Goal: Navigation & Orientation: Find specific page/section

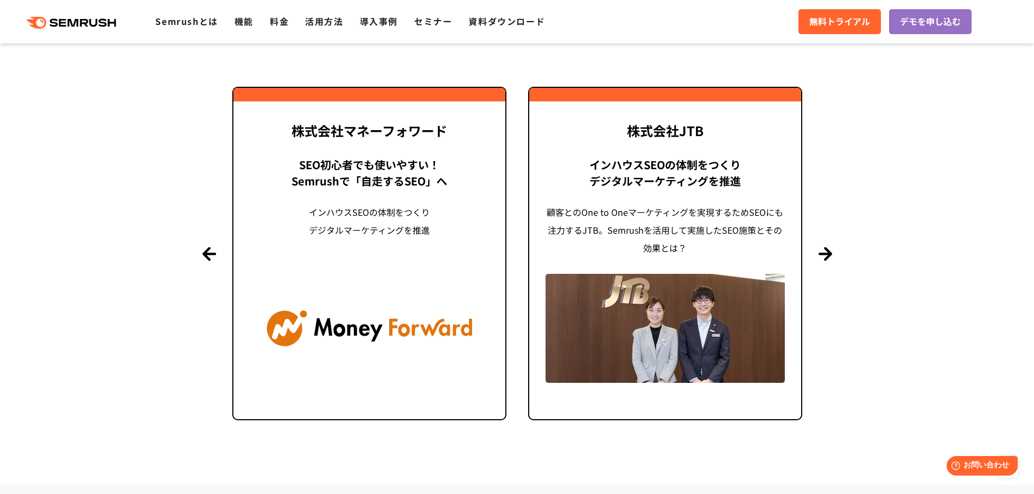
scroll to position [2604, 0]
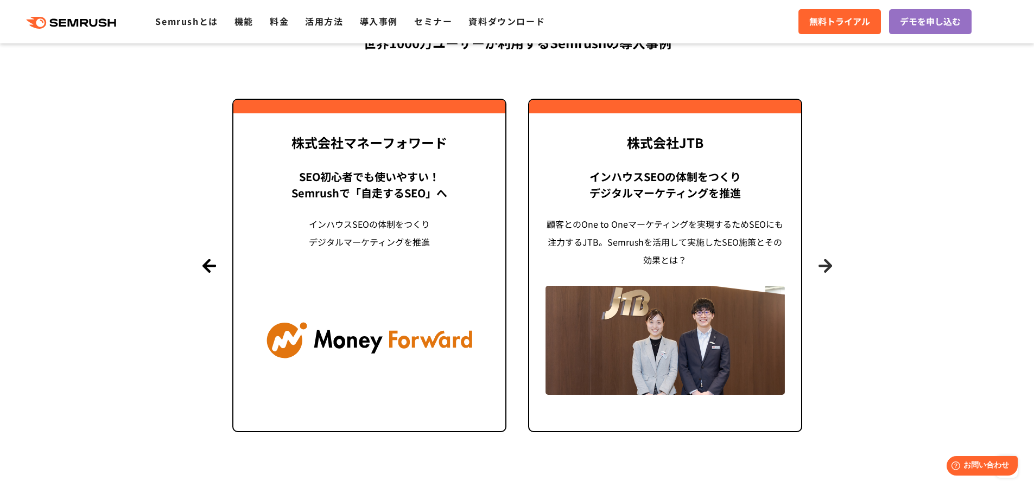
click at [825, 268] on button "Next" at bounding box center [825, 266] width 14 height 14
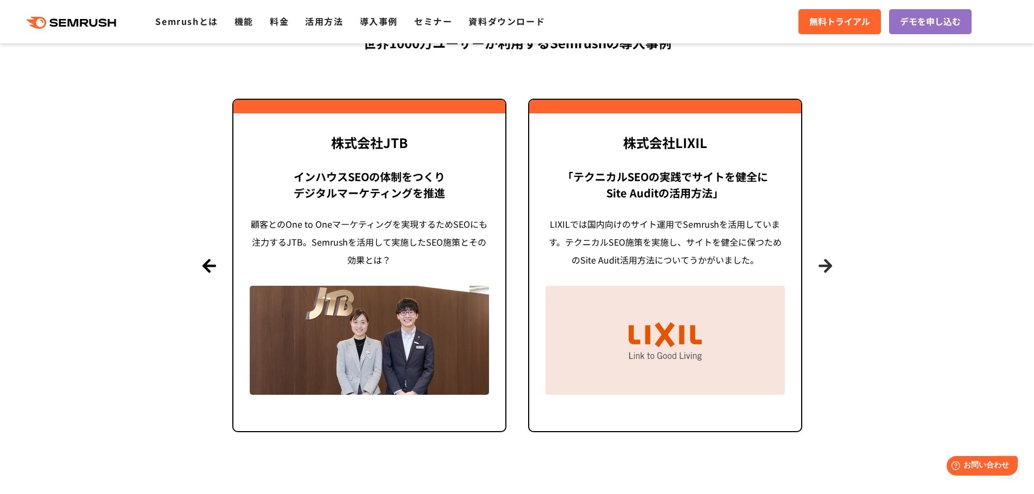
click at [827, 269] on button "Next" at bounding box center [825, 266] width 14 height 14
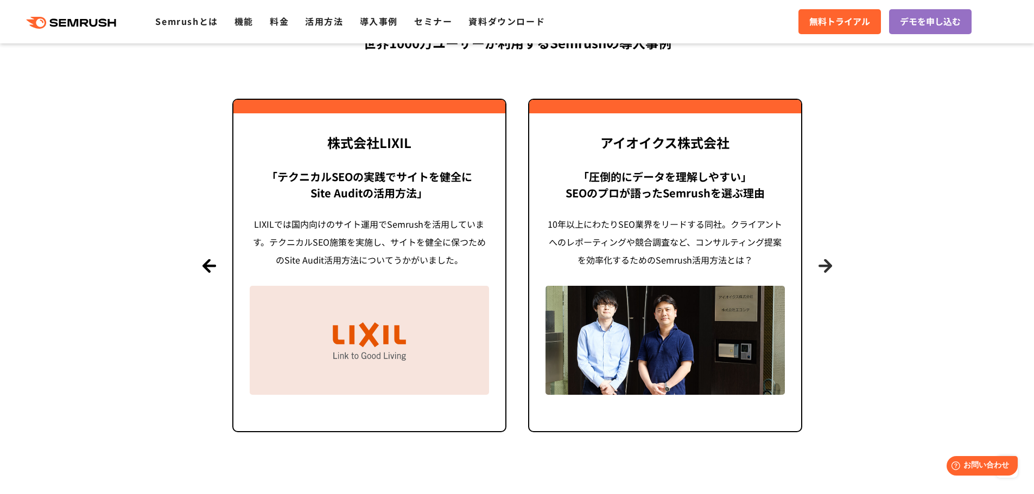
click at [827, 269] on button "Next" at bounding box center [825, 266] width 14 height 14
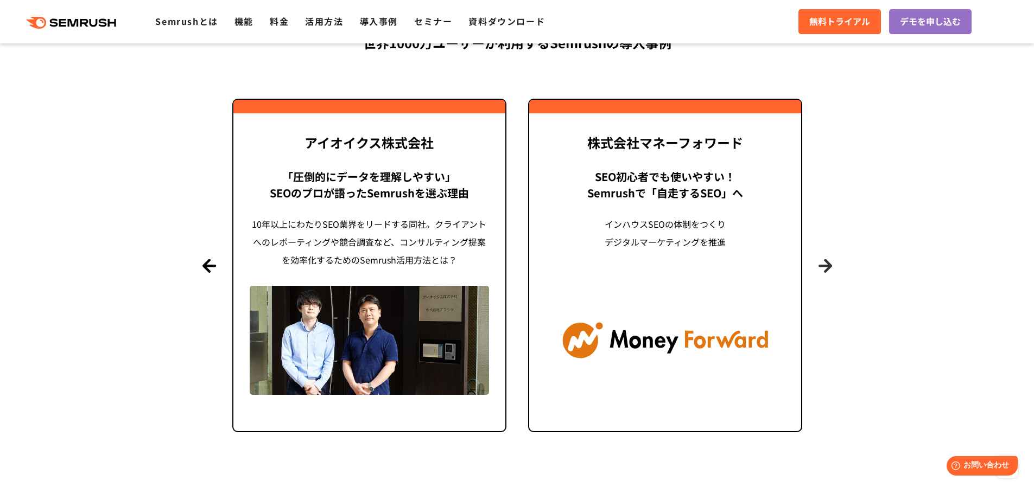
click at [827, 269] on button "Next" at bounding box center [825, 266] width 14 height 14
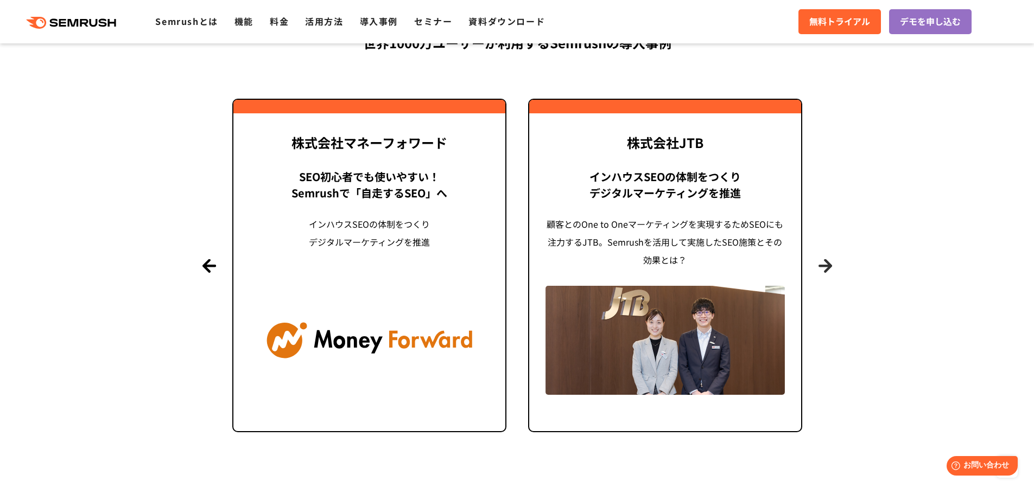
click at [827, 269] on button "Next" at bounding box center [825, 266] width 14 height 14
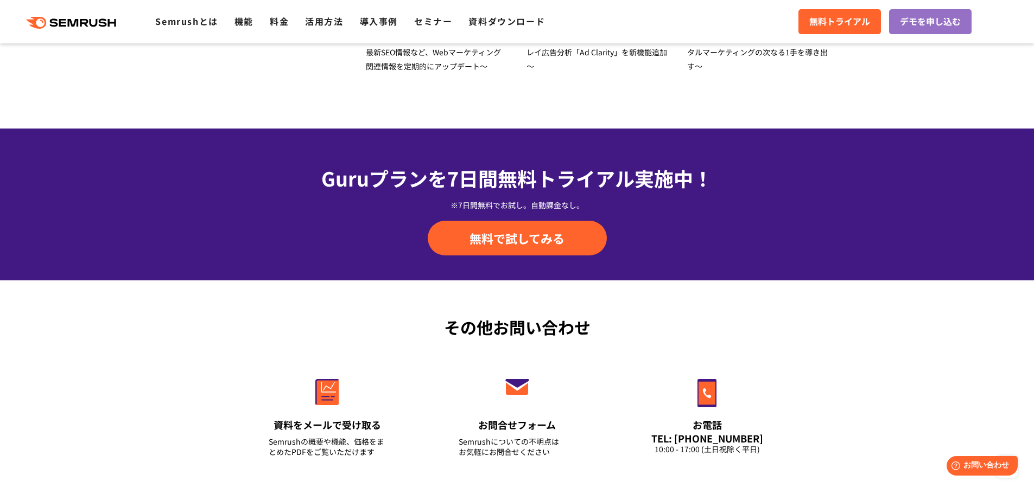
scroll to position [3797, 0]
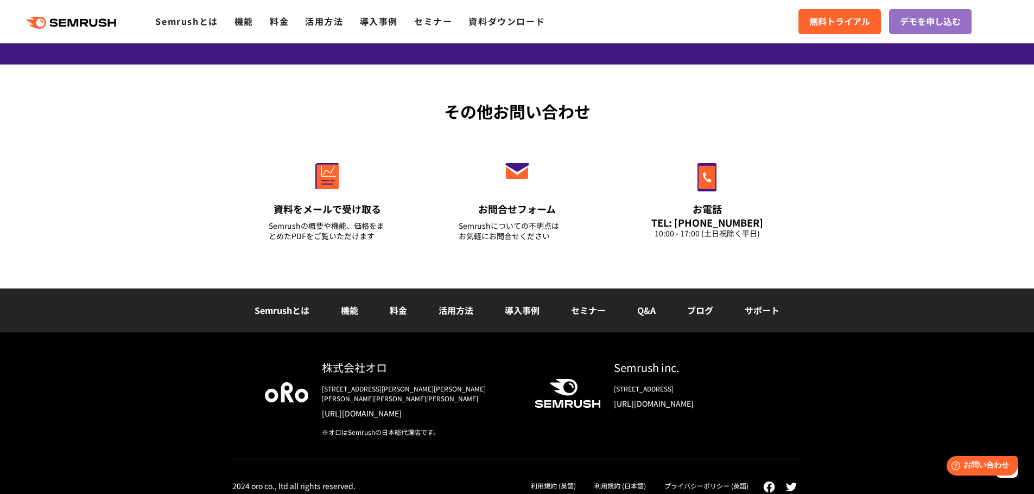
click at [528, 312] on link "導入事例" at bounding box center [522, 310] width 35 height 13
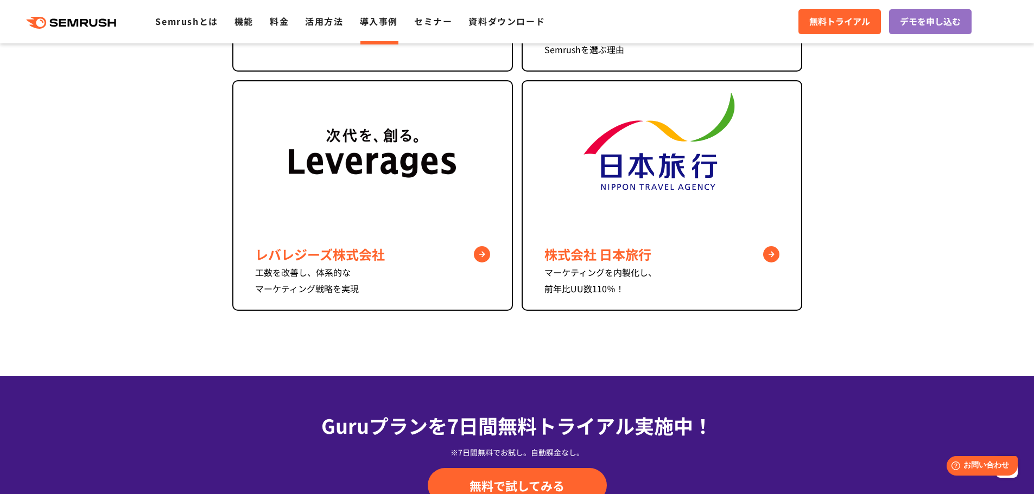
scroll to position [922, 0]
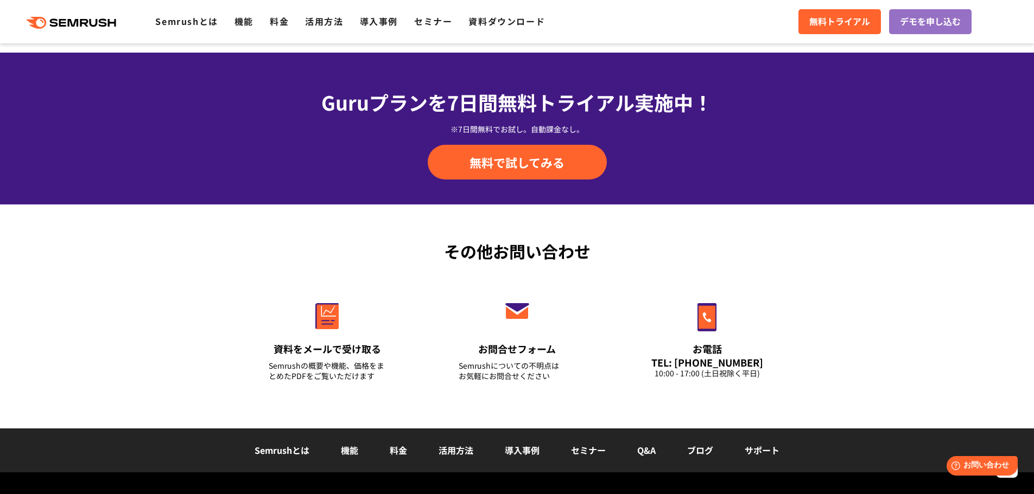
click at [302, 444] on link "Semrushとは" at bounding box center [281, 450] width 55 height 13
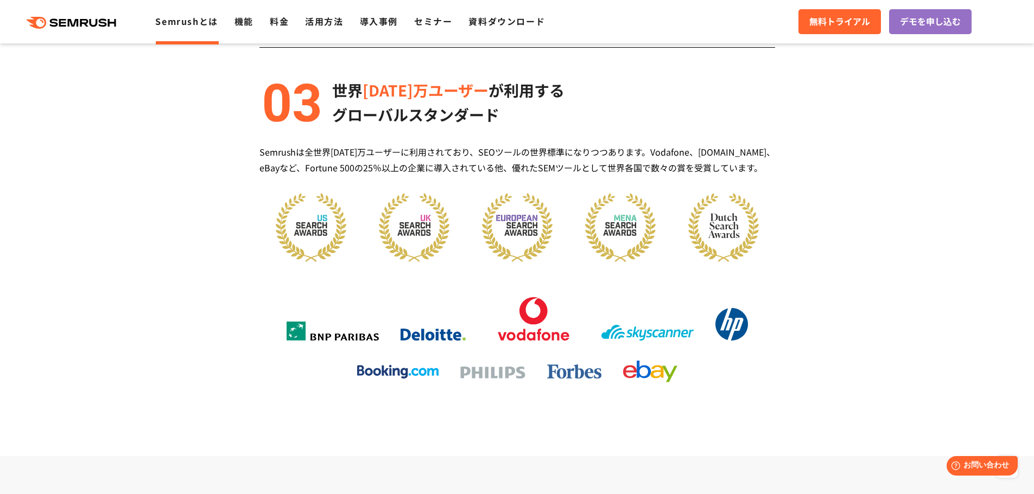
scroll to position [1411, 0]
